Goal: Check status: Check status

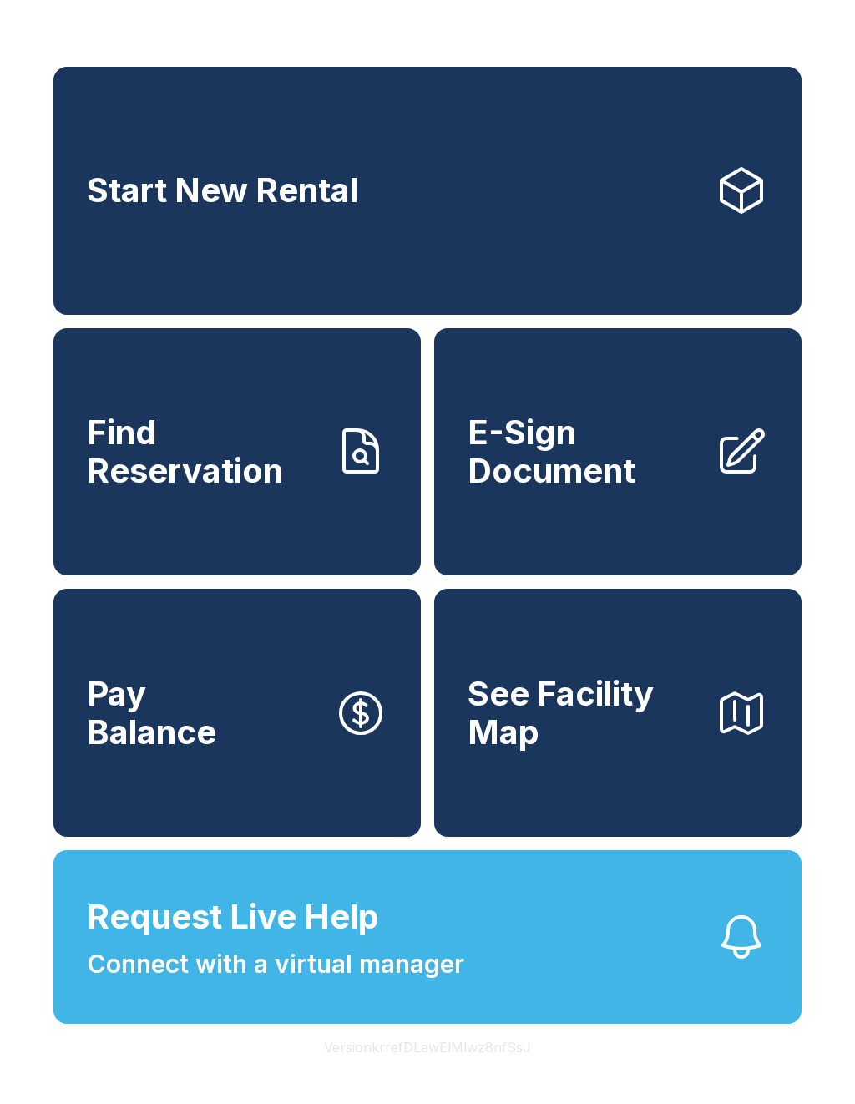
click at [318, 471] on span "Find Reservation" at bounding box center [204, 451] width 234 height 76
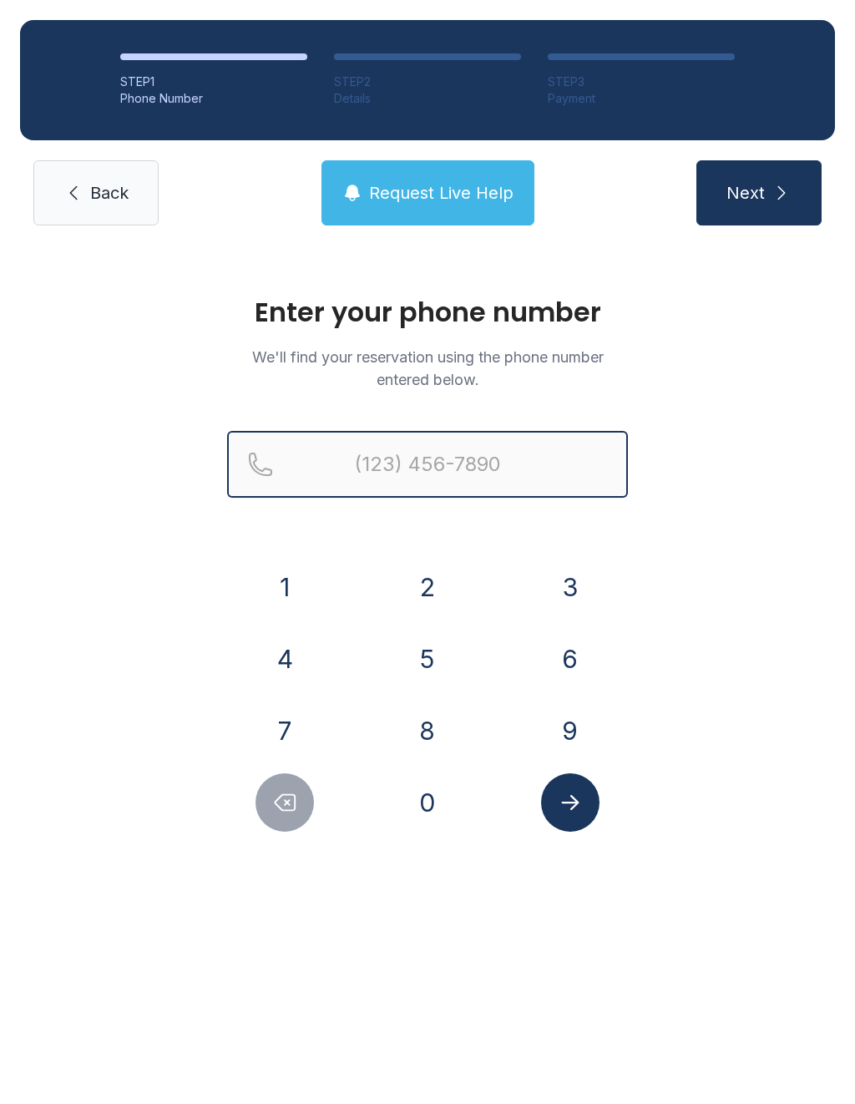
click at [473, 477] on input "Reservation phone number" at bounding box center [427, 464] width 401 height 67
click at [432, 597] on button "2" at bounding box center [427, 587] width 58 height 58
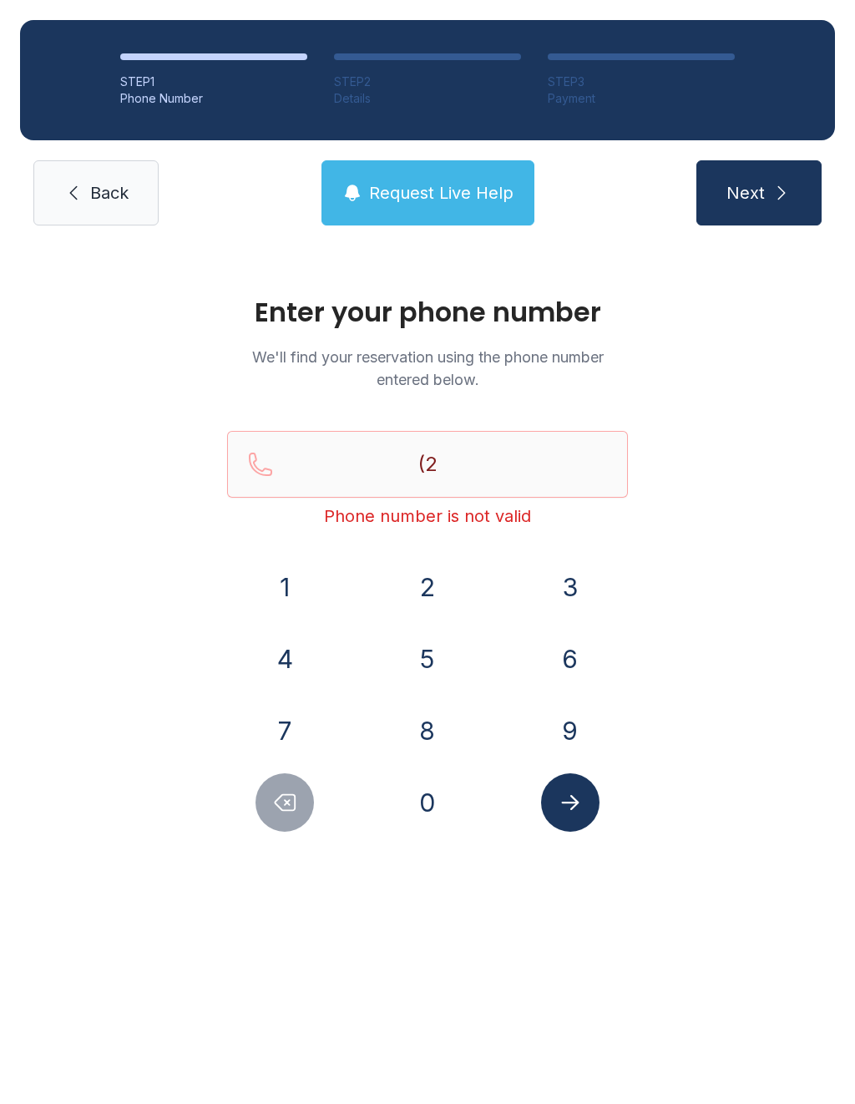
click at [437, 792] on button "0" at bounding box center [427, 802] width 58 height 58
click at [579, 725] on button "9" at bounding box center [570, 730] width 58 height 58
click at [436, 599] on button "2" at bounding box center [427, 587] width 58 height 58
click at [574, 662] on button "6" at bounding box center [570, 659] width 58 height 58
click at [302, 579] on button "1" at bounding box center [284, 587] width 58 height 58
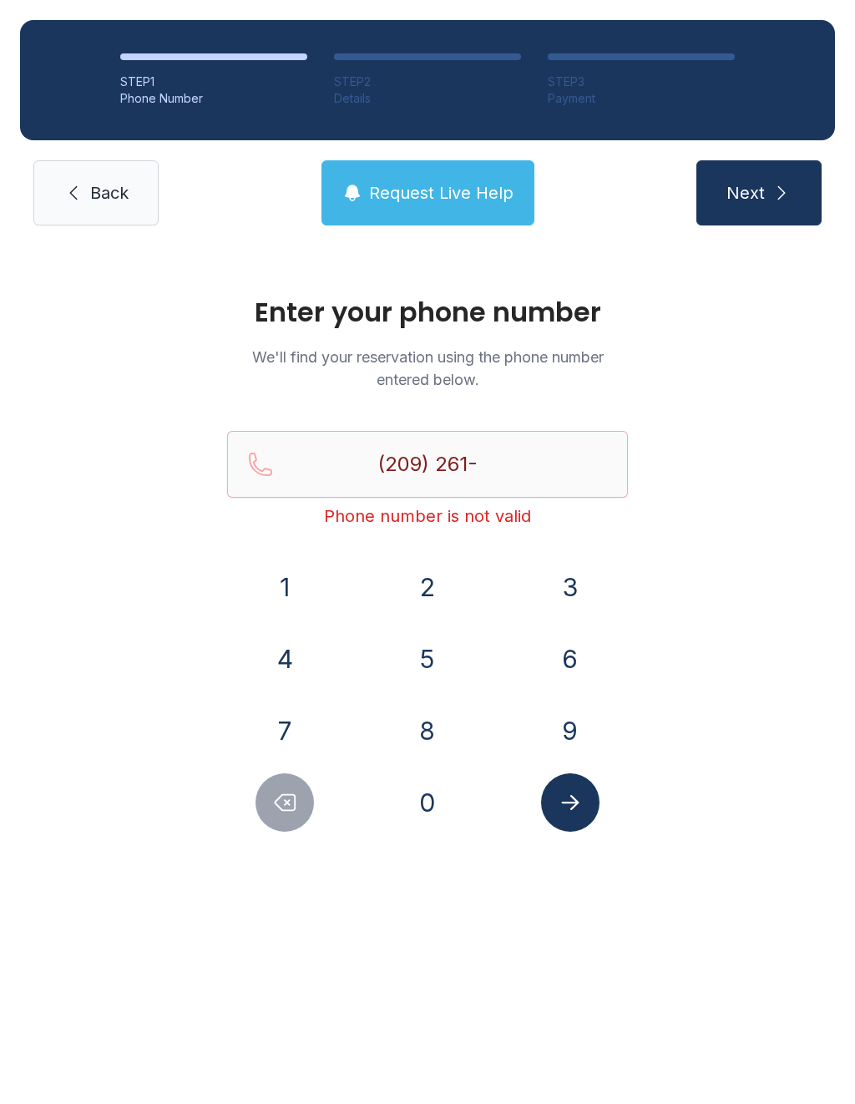
click at [300, 663] on button "4" at bounding box center [284, 659] width 58 height 58
click at [445, 726] on button "8" at bounding box center [427, 730] width 58 height 58
click at [579, 728] on button "9" at bounding box center [570, 730] width 58 height 58
click at [434, 581] on button "2" at bounding box center [427, 587] width 58 height 58
type input "[PHONE_NUMBER]"
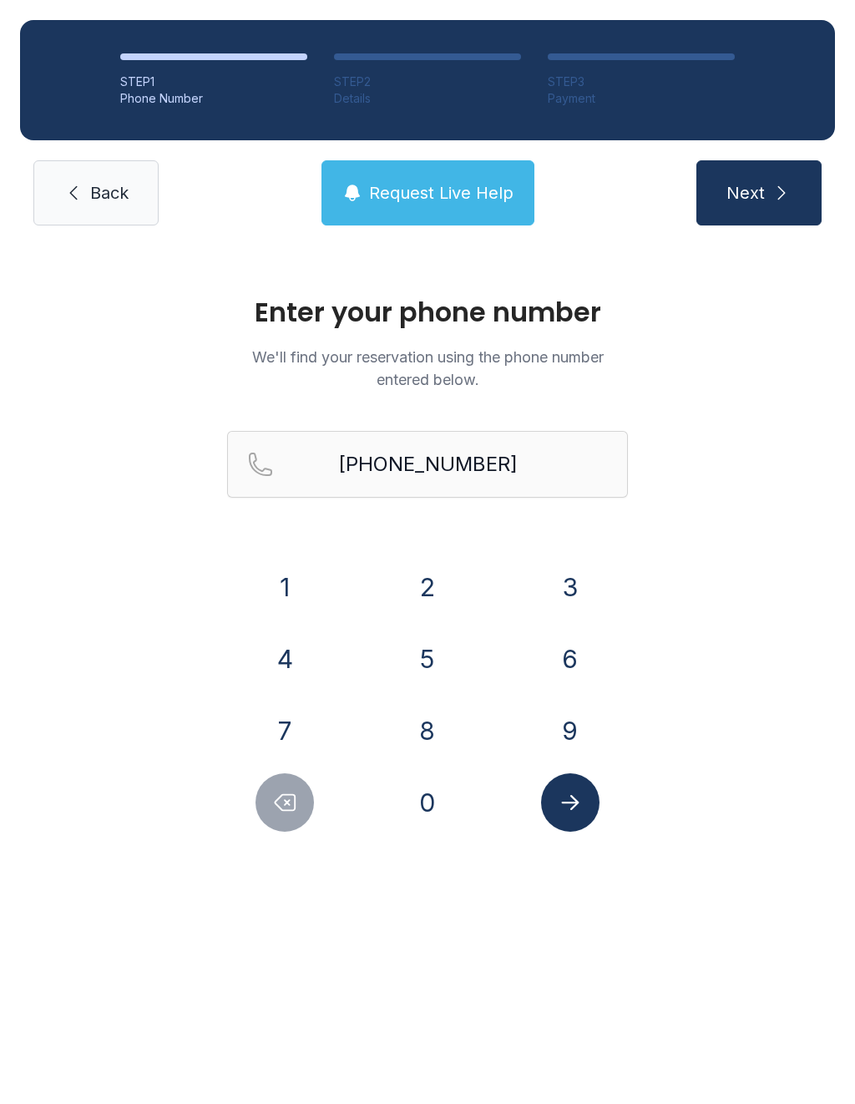
click at [134, 210] on link "Back" at bounding box center [95, 192] width 125 height 65
